Goal: Information Seeking & Learning: Find specific page/section

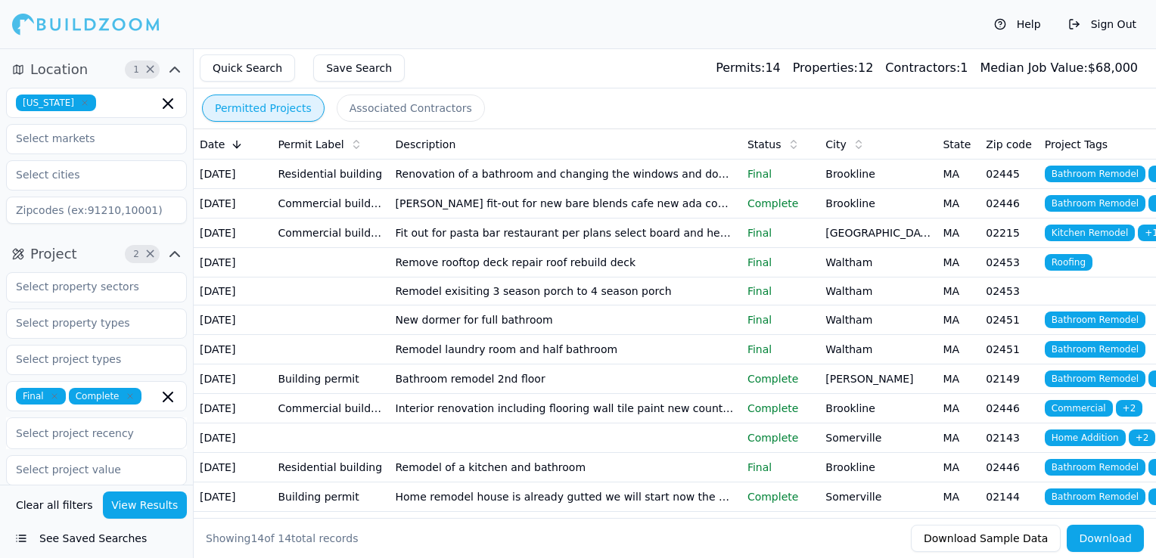
click at [87, 101] on icon "button" at bounding box center [84, 103] width 5 height 5
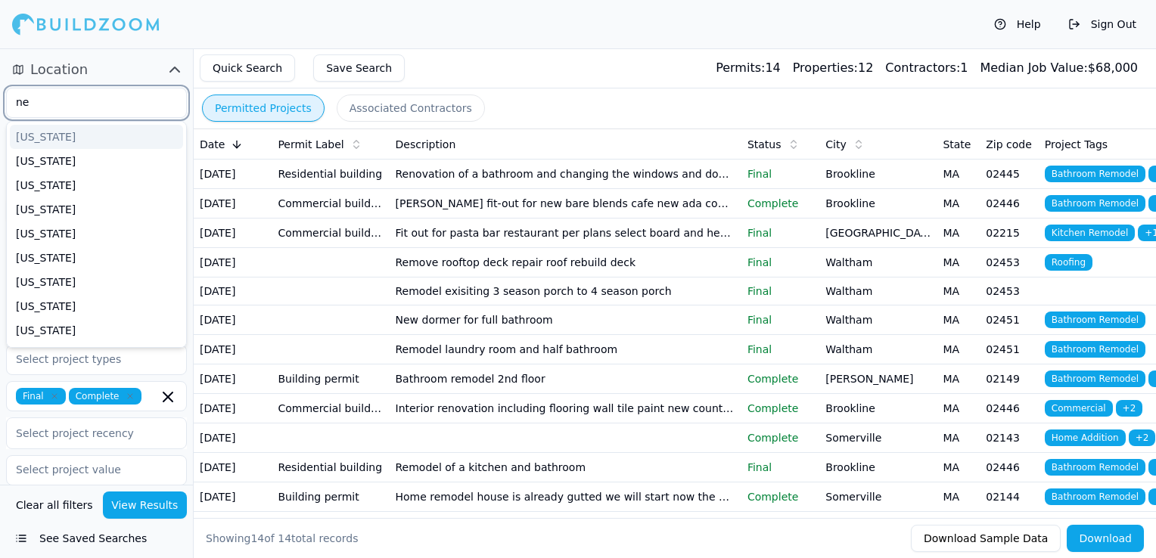
type input "new"
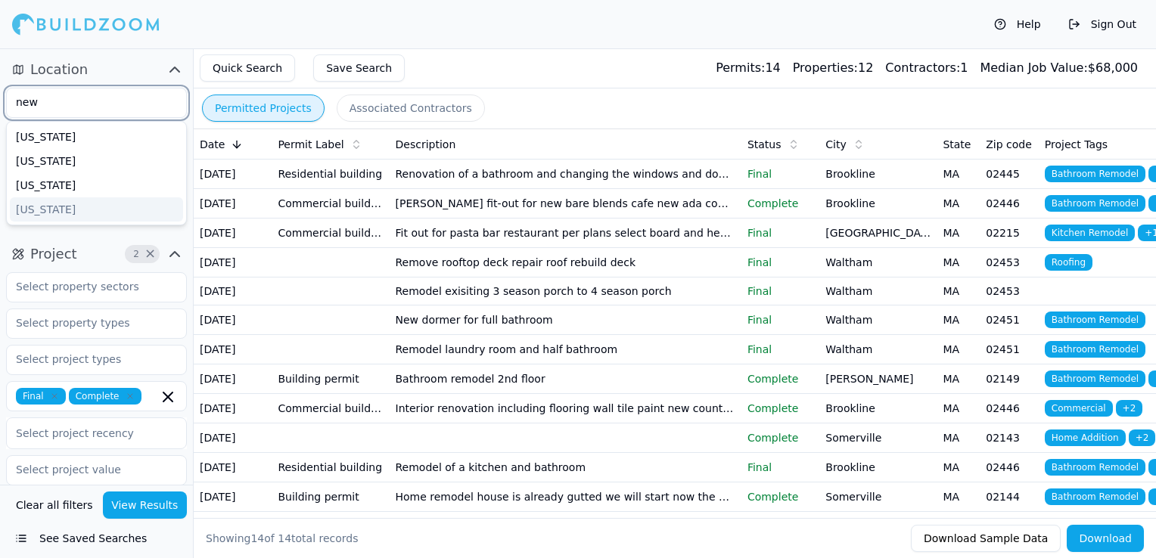
click at [57, 214] on div "[US_STATE]" at bounding box center [96, 209] width 173 height 24
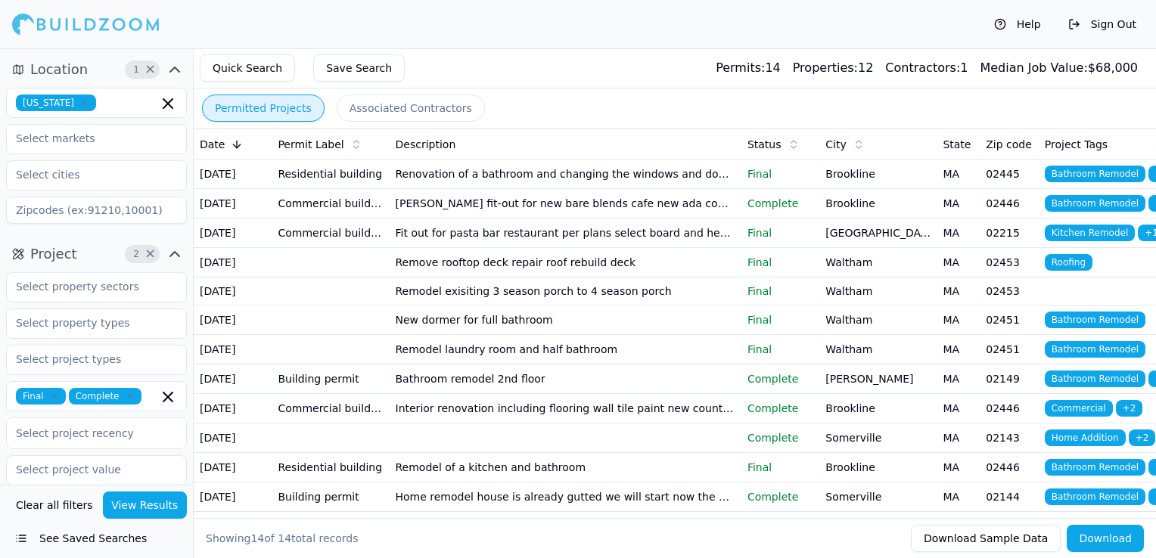
click at [234, 17] on div "Help Sign Out" at bounding box center [578, 24] width 1156 height 48
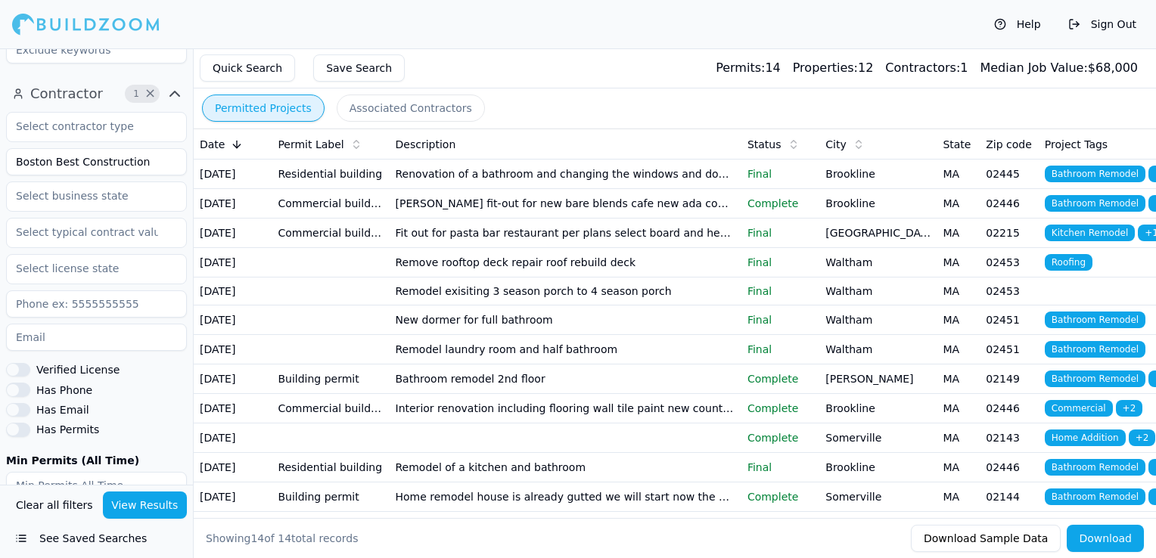
scroll to position [454, 0]
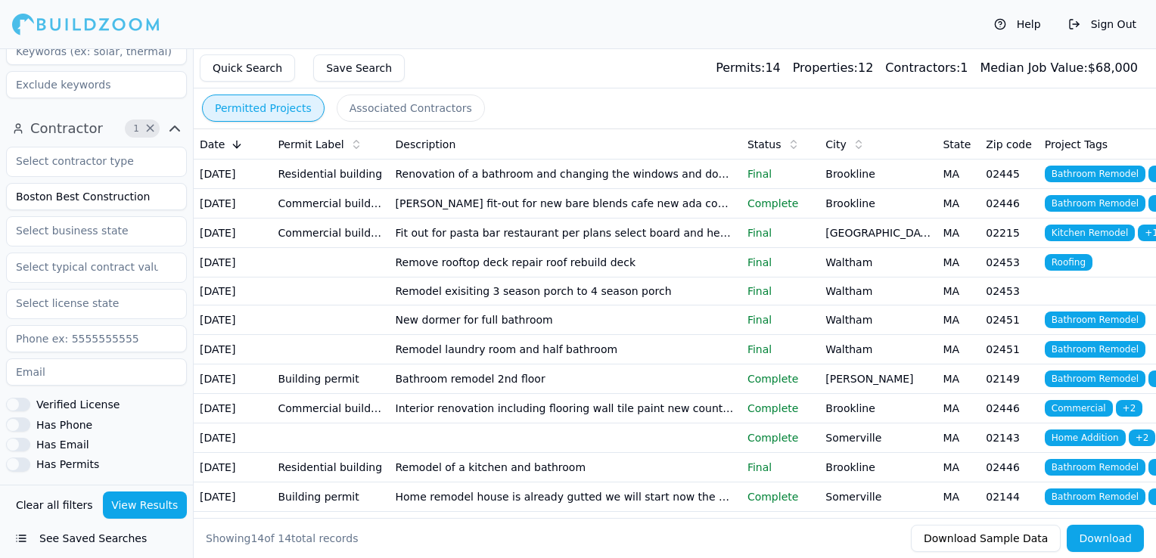
click at [91, 194] on input "Boston Best Construction" at bounding box center [96, 196] width 181 height 27
click at [126, 505] on button "View Results" at bounding box center [145, 505] width 85 height 27
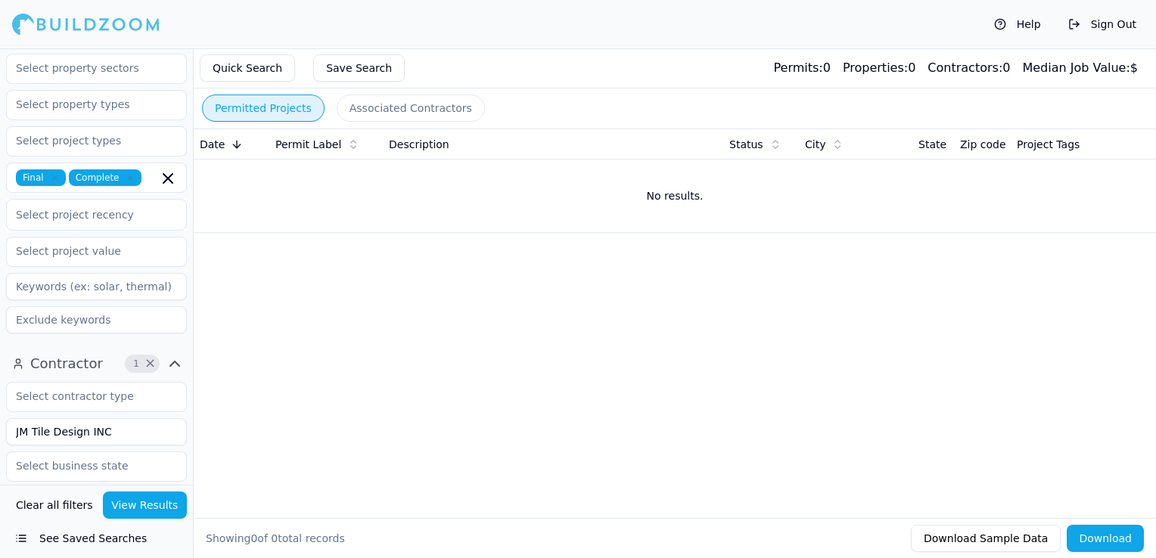
scroll to position [151, 0]
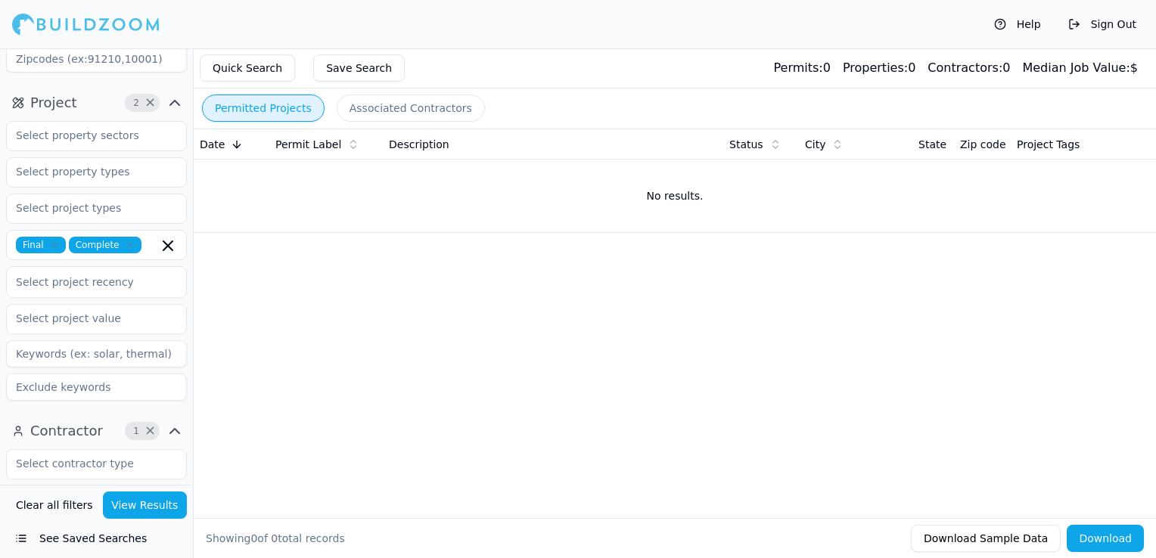
click at [52, 247] on icon "button" at bounding box center [54, 245] width 5 height 5
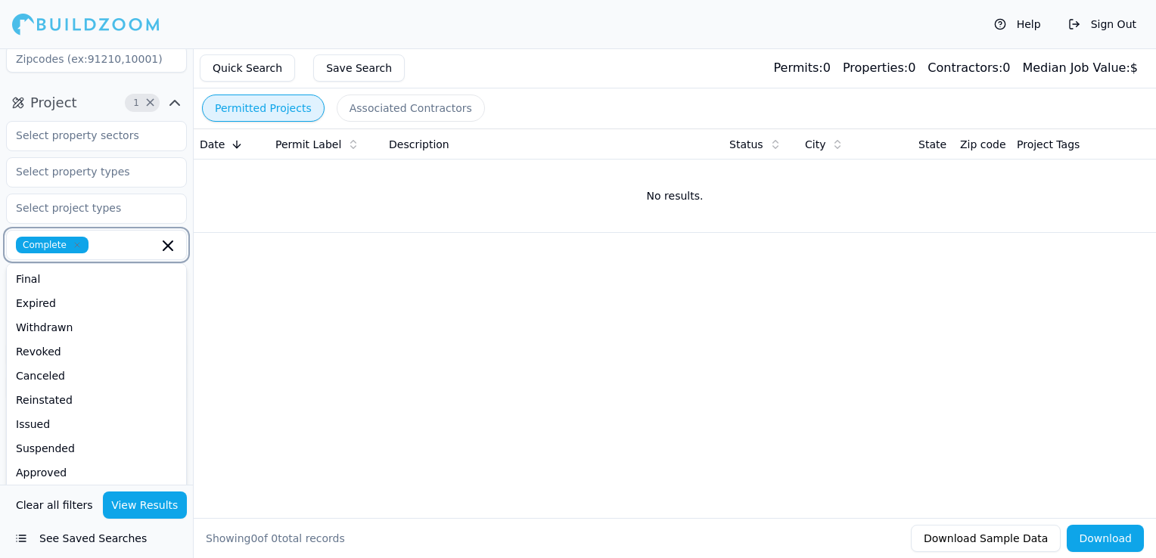
click at [73, 247] on icon "button" at bounding box center [77, 245] width 9 height 9
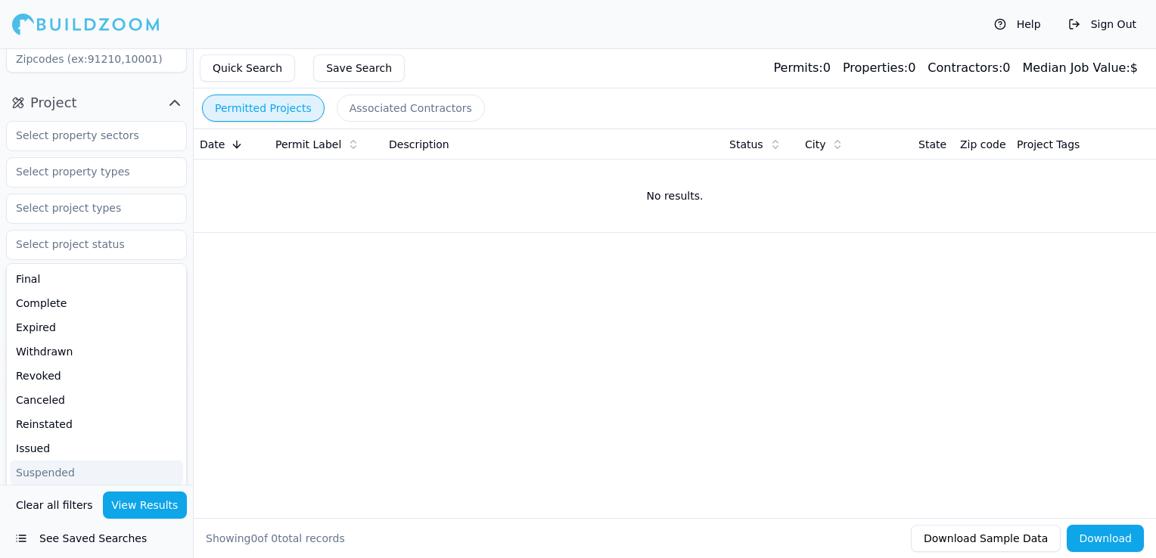
click at [149, 504] on button "View Results" at bounding box center [145, 505] width 85 height 27
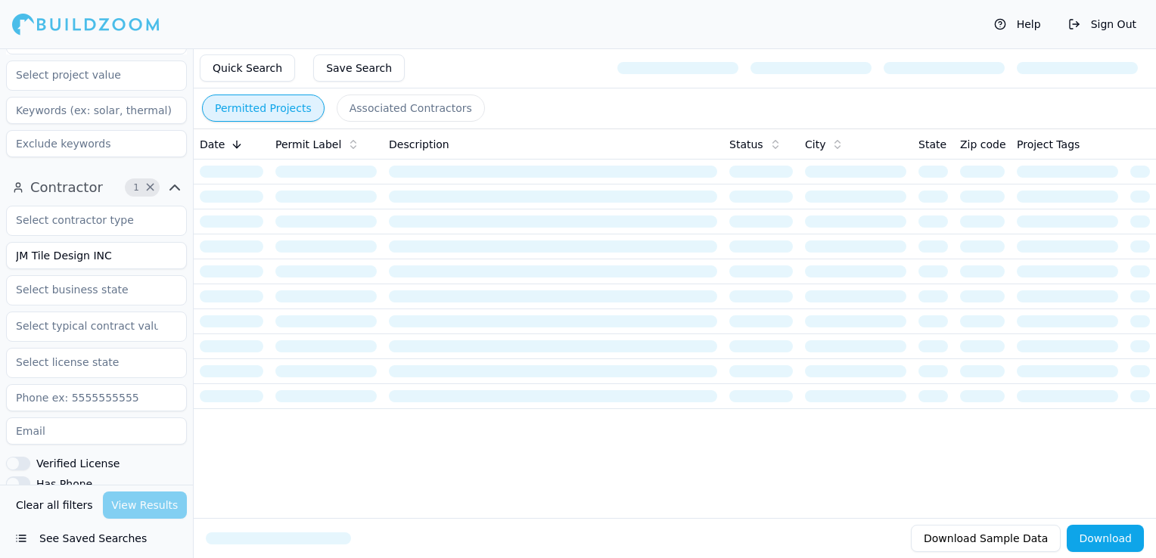
scroll to position [368, 0]
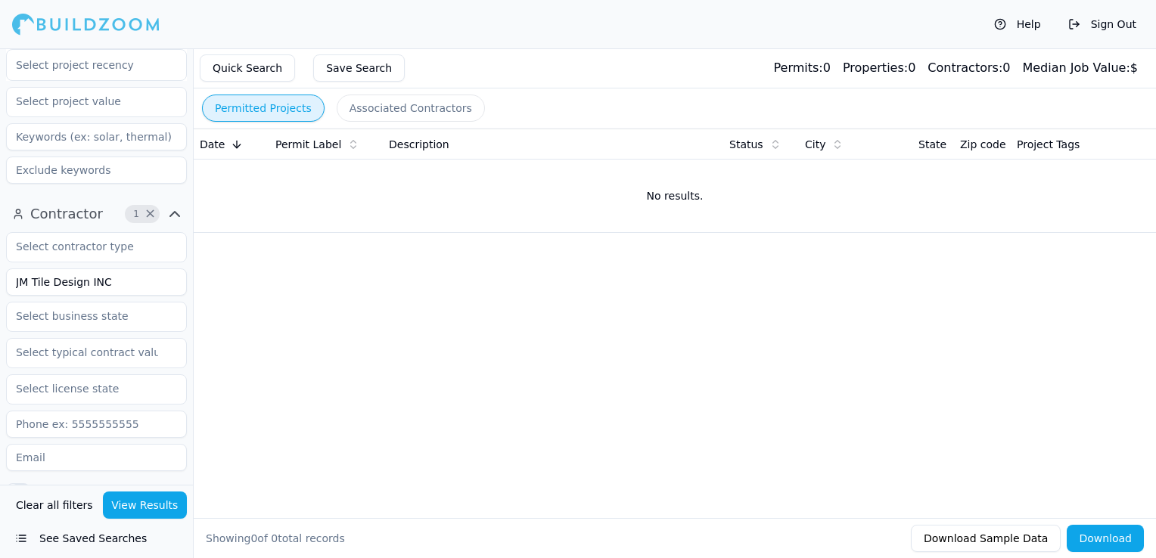
drag, startPoint x: 112, startPoint y: 277, endPoint x: 85, endPoint y: 278, distance: 26.5
click at [85, 278] on input "JM Tile Design INC" at bounding box center [96, 282] width 181 height 27
type input "JM Tile Design"
click at [163, 517] on button "View Results" at bounding box center [145, 505] width 85 height 27
